Goal: Find specific page/section: Find specific page/section

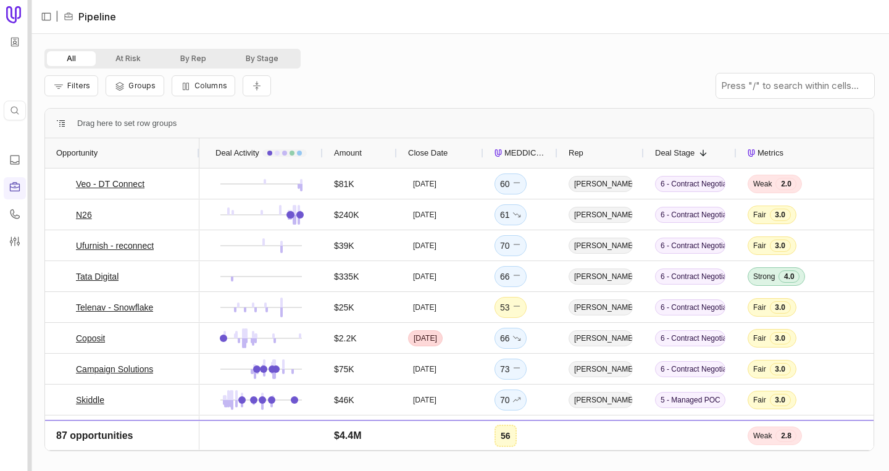
click at [30, 57] on div at bounding box center [30, 235] width 4 height 471
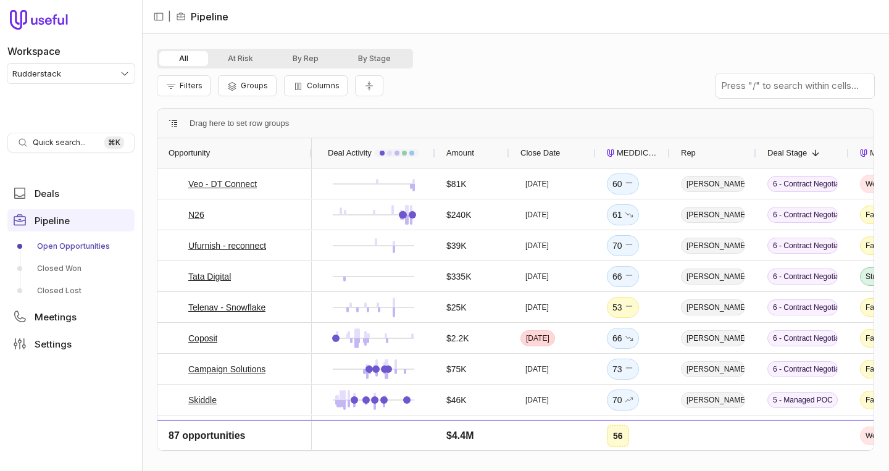
click at [73, 75] on html "Workspace Rudderstack Quick search... ⌘ K Deals Pipeline Open Opportunities Clo…" at bounding box center [444, 235] width 889 height 471
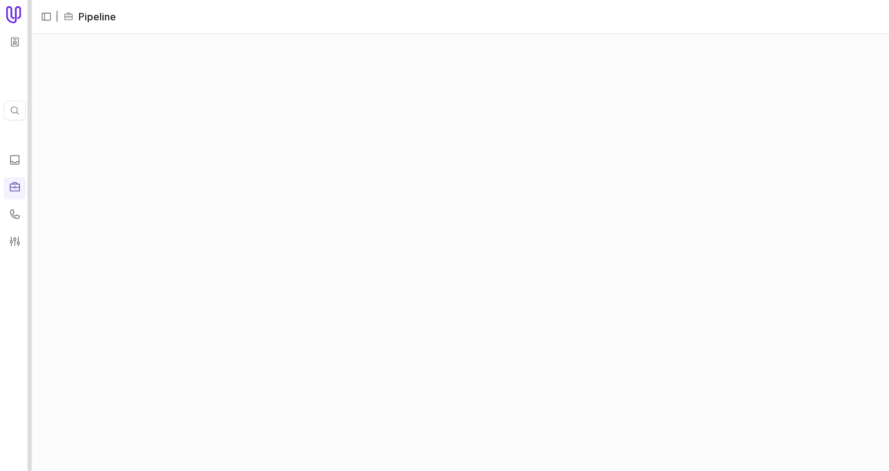
click at [30, 106] on div at bounding box center [30, 235] width 4 height 471
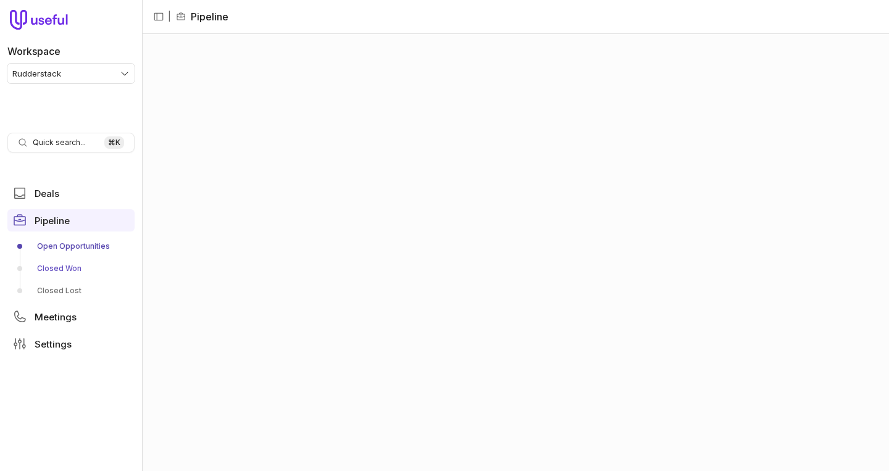
click at [54, 267] on link "Closed Won" at bounding box center [70, 269] width 127 height 20
click at [141, 107] on div at bounding box center [142, 235] width 4 height 471
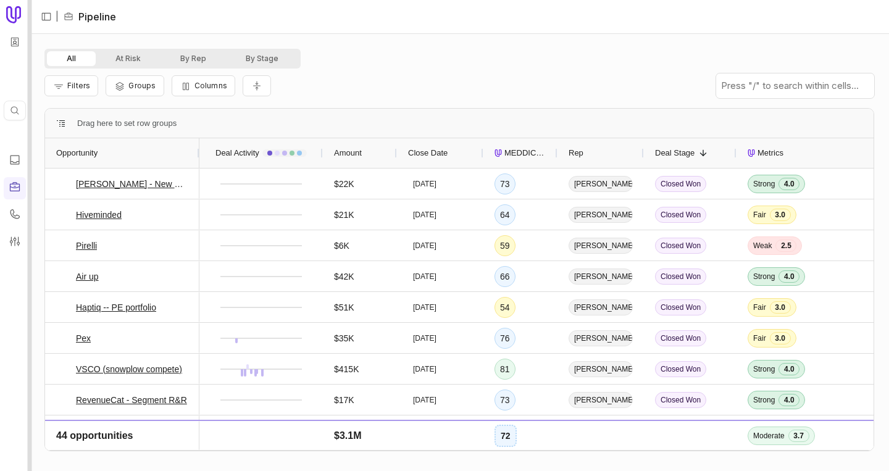
click at [31, 75] on div at bounding box center [30, 235] width 4 height 471
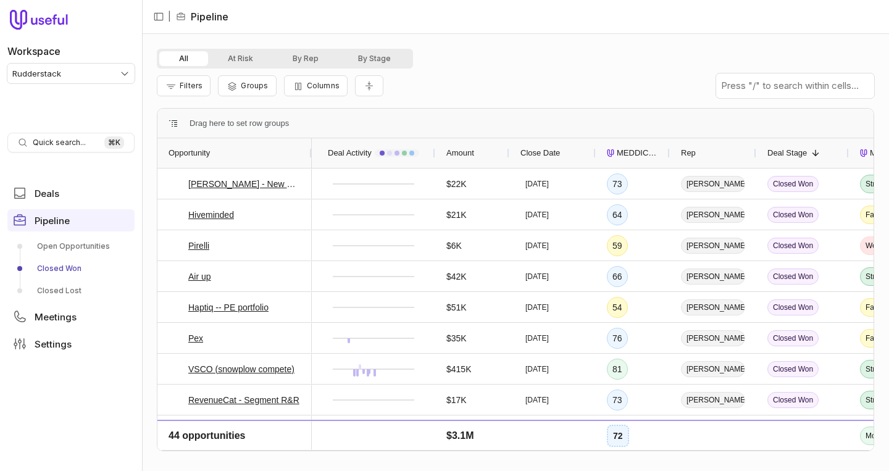
click at [34, 73] on html "Workspace Rudderstack Quick search... ⌘ K Deals Pipeline Open Opportunities Clo…" at bounding box center [444, 235] width 889 height 471
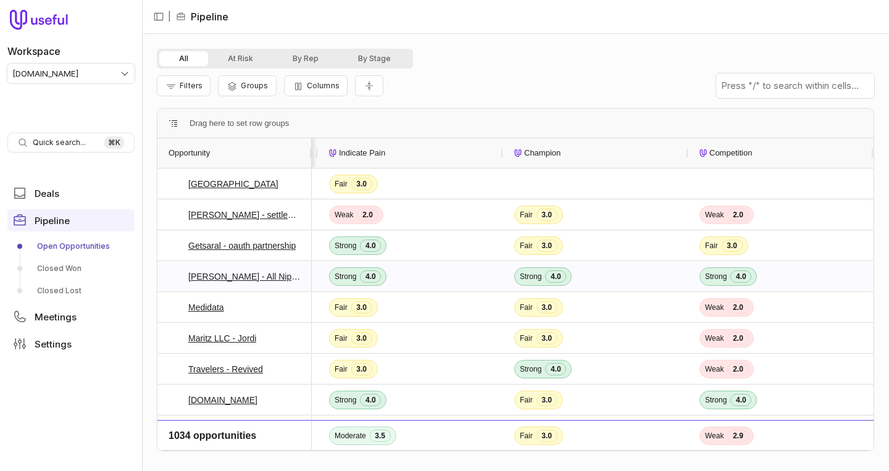
scroll to position [0, 851]
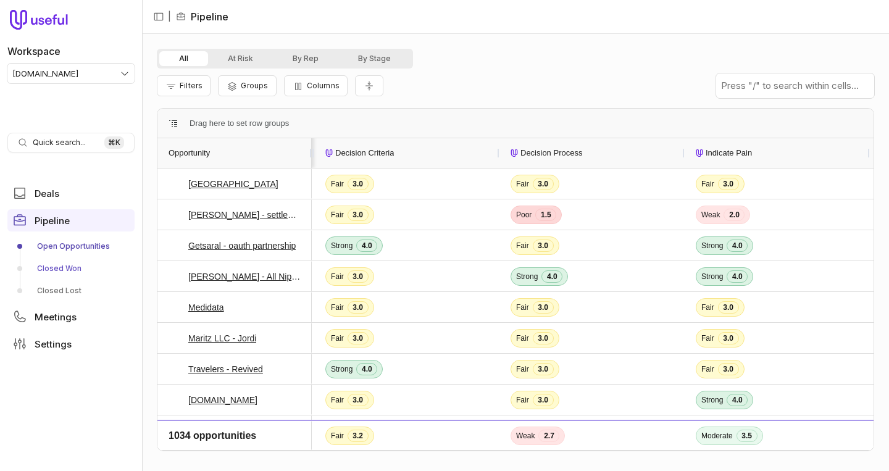
click at [54, 262] on link "Closed Won" at bounding box center [70, 269] width 127 height 20
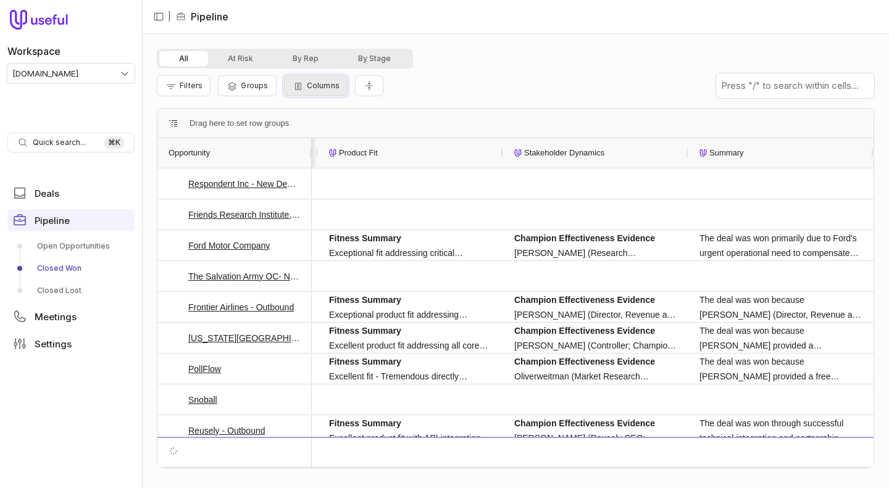
click at [286, 92] on button "Columns" at bounding box center [316, 85] width 64 height 21
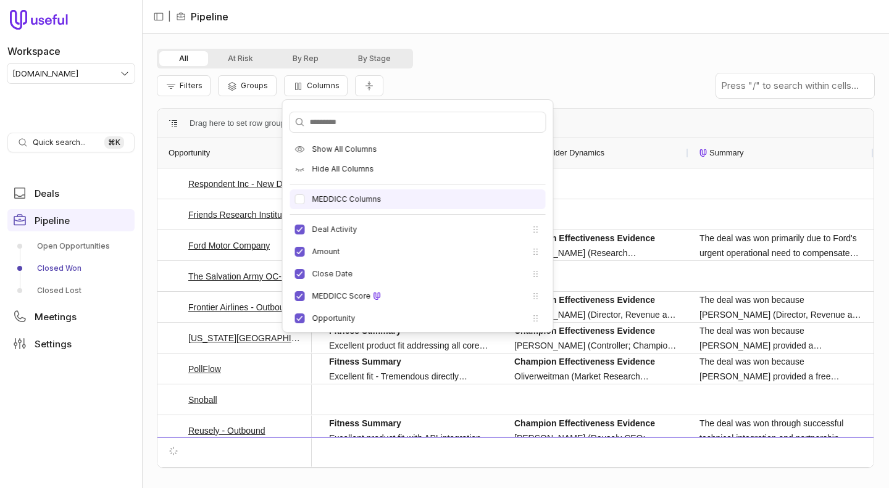
click at [340, 195] on label "MEDDICC Columns" at bounding box center [346, 199] width 69 height 10
click at [305, 195] on button "MEDDICC Columns" at bounding box center [300, 199] width 10 height 10
click at [564, 48] on div "All At Risk By Rep By Stage Filters Groups Columns Save Drag here to set row gr…" at bounding box center [515, 261] width 747 height 454
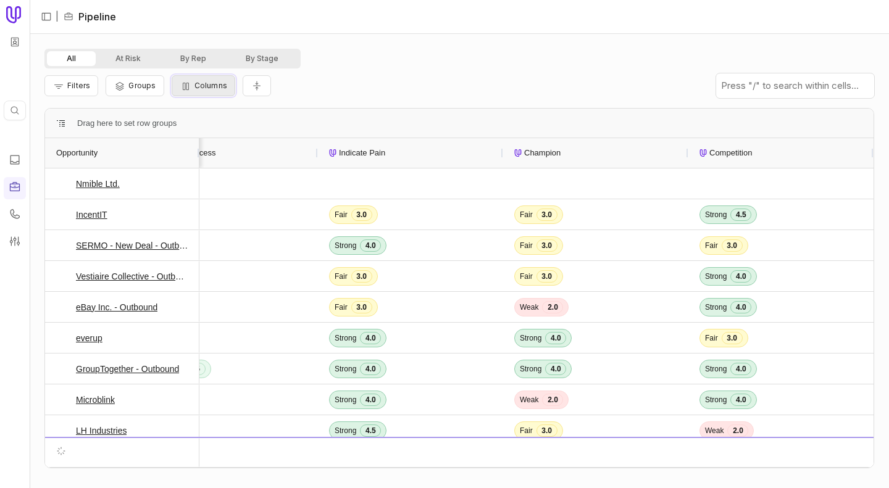
click at [213, 88] on span "Columns" at bounding box center [210, 85] width 33 height 9
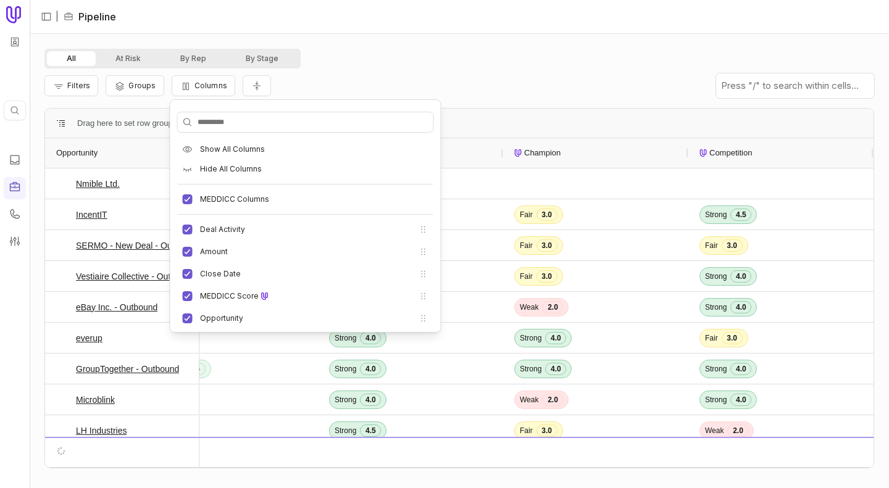
click at [398, 40] on div "All At Risk By Rep By Stage Filters Groups Columns Drag here to set row groups …" at bounding box center [459, 261] width 859 height 454
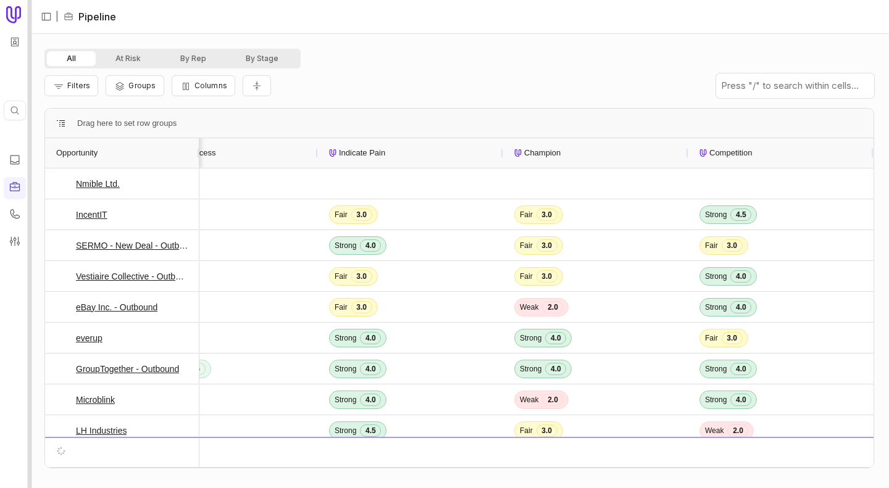
click at [29, 100] on div at bounding box center [30, 244] width 4 height 488
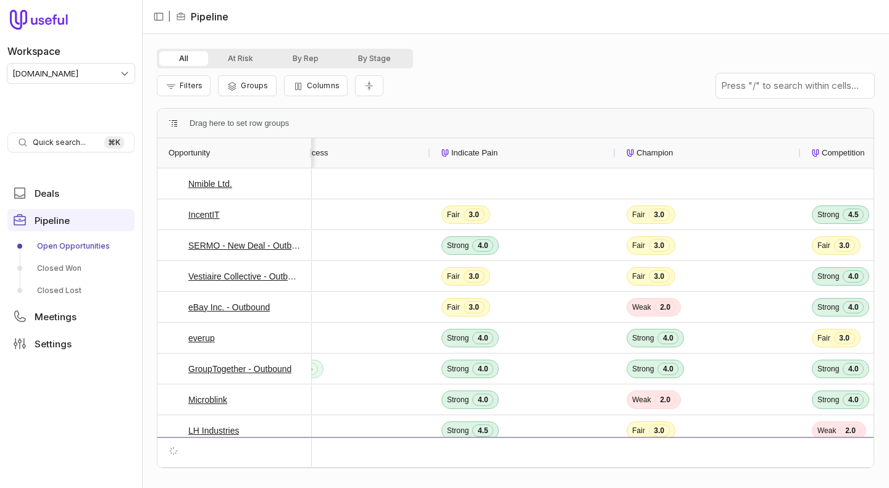
click at [341, 17] on nav "| Pipeline" at bounding box center [515, 17] width 747 height 34
click at [485, 77] on div "Filters Groups Columns" at bounding box center [515, 86] width 717 height 35
click at [142, 94] on div at bounding box center [142, 244] width 4 height 488
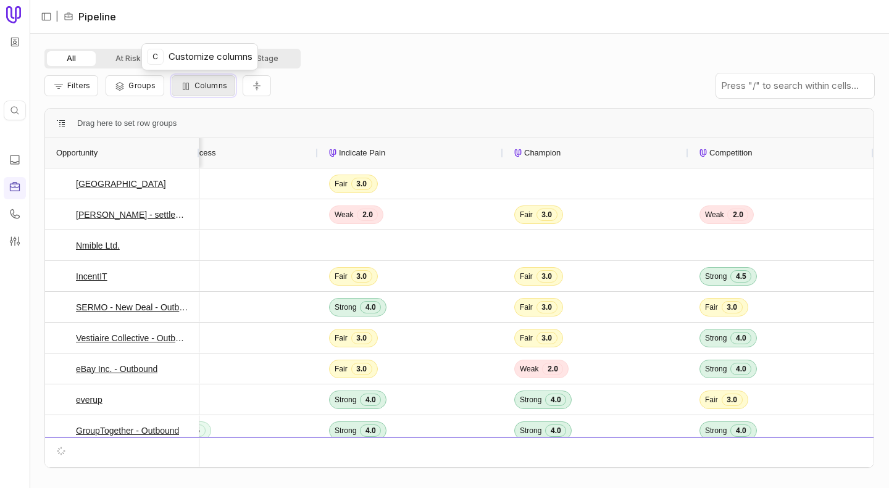
click at [188, 89] on icon "button" at bounding box center [186, 86] width 12 height 10
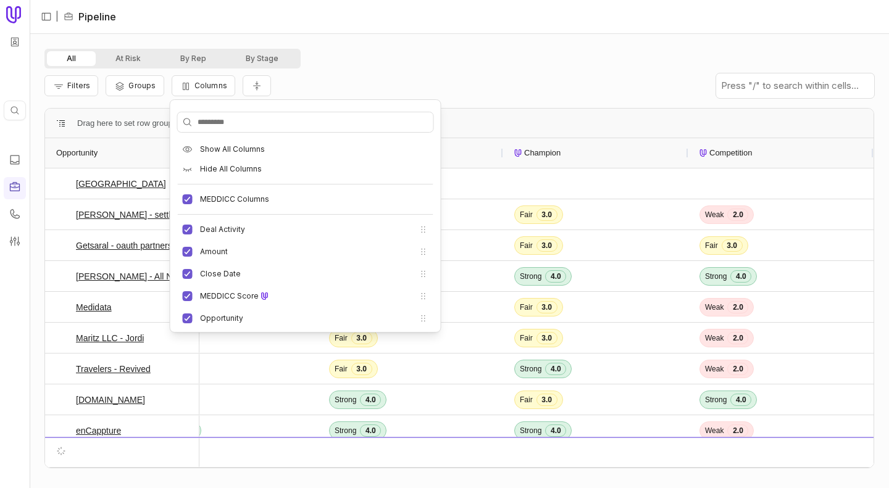
drag, startPoint x: 411, startPoint y: 80, endPoint x: 388, endPoint y: 78, distance: 23.6
click at [411, 80] on div "Filters Groups Columns" at bounding box center [459, 86] width 830 height 35
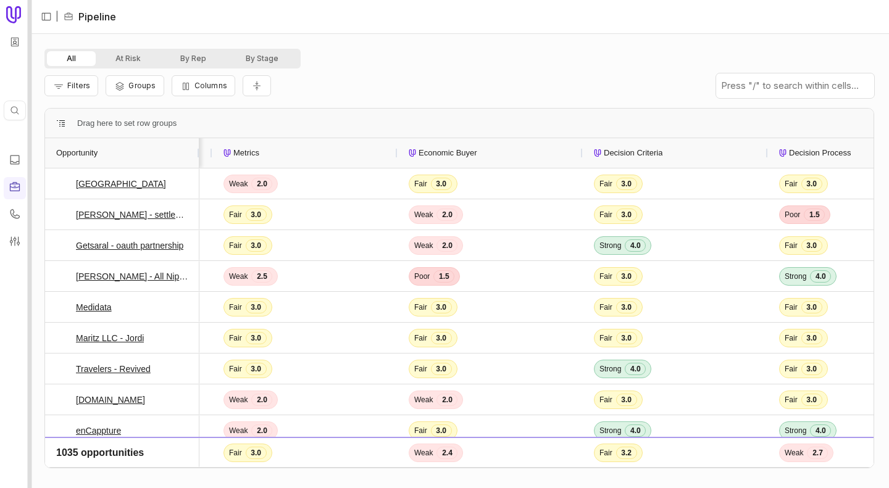
click at [30, 217] on div at bounding box center [30, 244] width 4 height 488
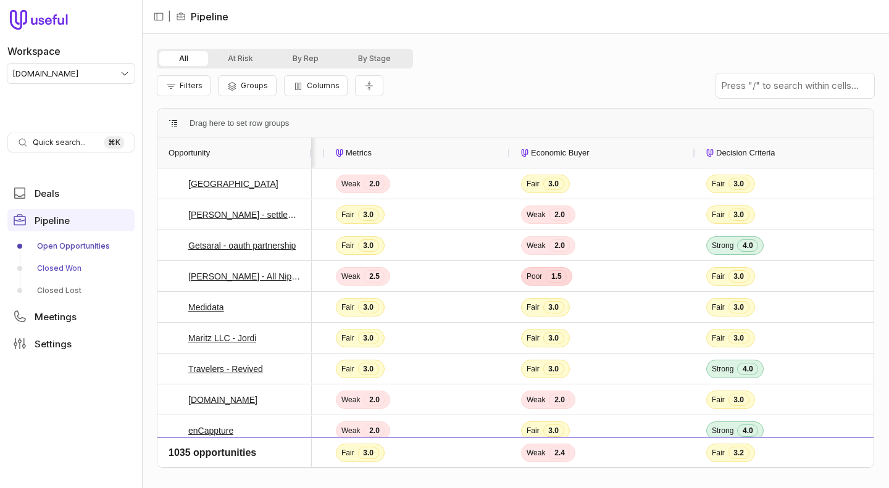
click at [47, 272] on link "Closed Won" at bounding box center [70, 269] width 127 height 20
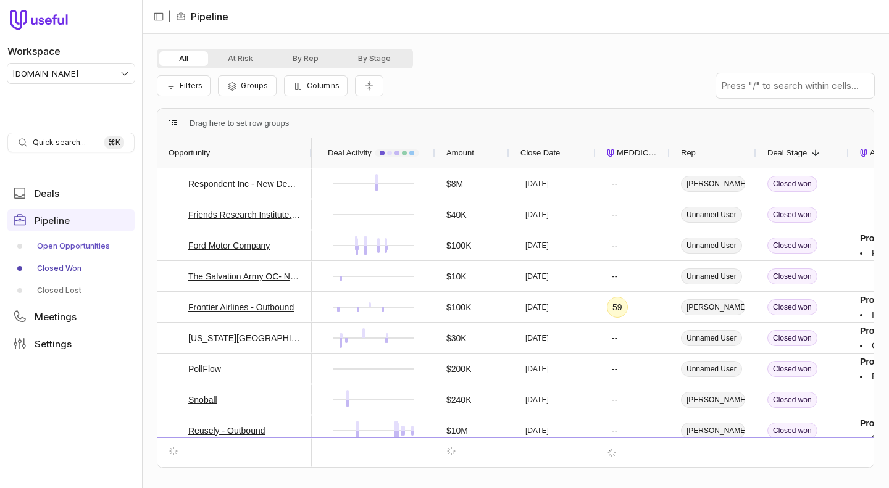
click at [81, 242] on link "Open Opportunities" at bounding box center [70, 246] width 127 height 20
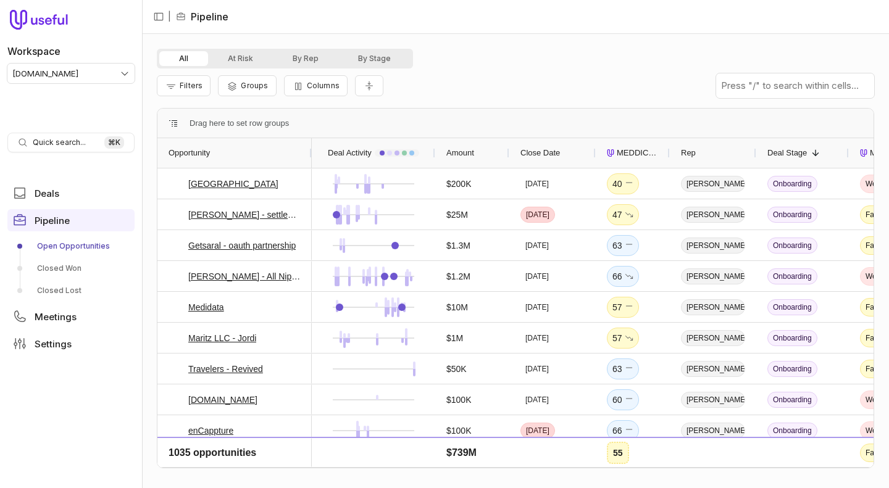
click at [430, 44] on div "All At Risk By Rep By Stage Filters Groups Columns Drag here to set row groups …" at bounding box center [515, 261] width 747 height 454
click at [509, 4] on nav "| Pipeline" at bounding box center [515, 17] width 747 height 34
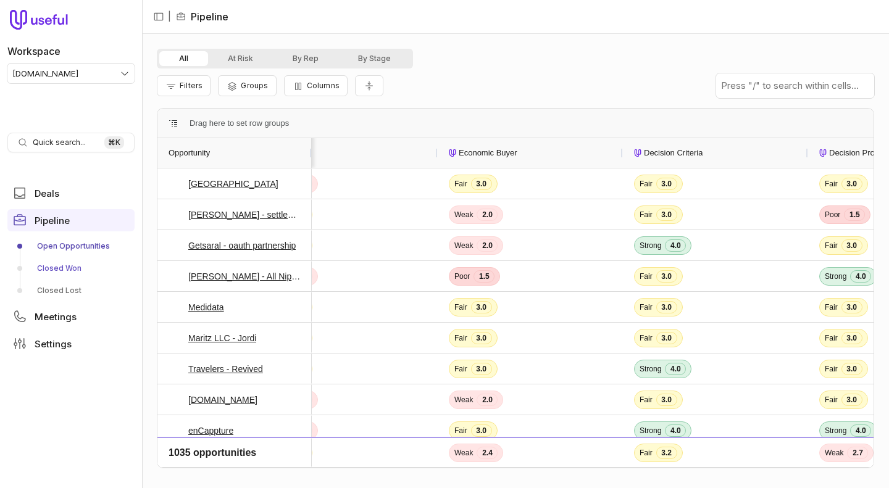
click at [71, 268] on link "Closed Won" at bounding box center [70, 269] width 127 height 20
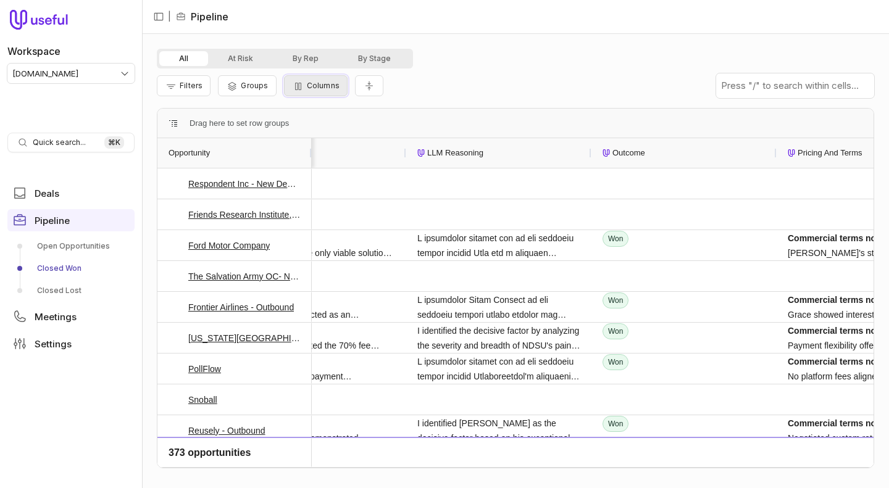
click at [317, 83] on span "Columns" at bounding box center [323, 85] width 33 height 9
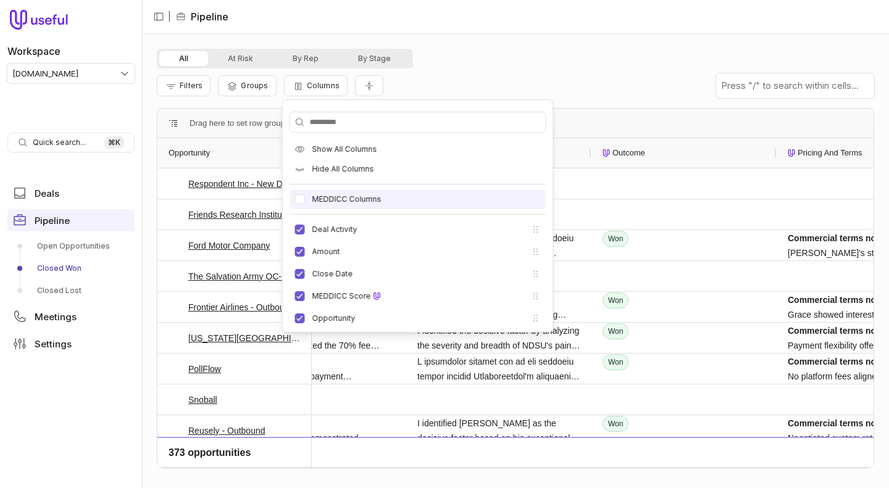
click at [318, 194] on div "MEDDICC Columns" at bounding box center [418, 200] width 256 height 20
click at [435, 52] on div "All At Risk By Rep By Stage" at bounding box center [515, 59] width 717 height 20
